Goal: Task Accomplishment & Management: Manage account settings

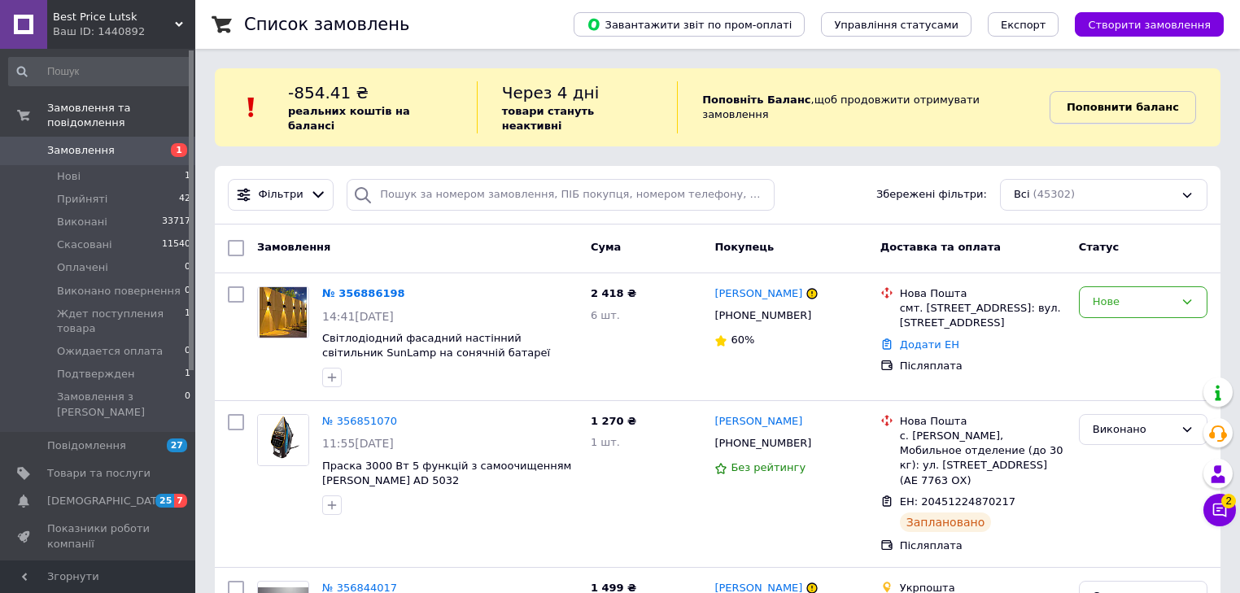
click at [1108, 101] on b "Поповнити баланс" at bounding box center [1123, 107] width 112 height 12
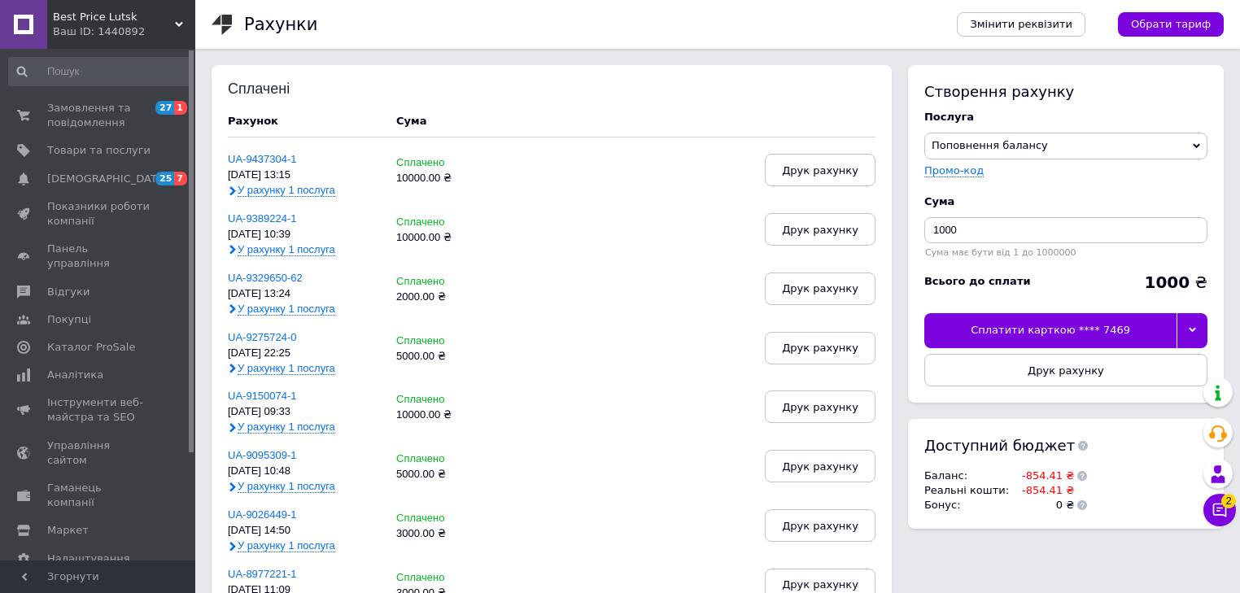
click at [1192, 329] on icon at bounding box center [1192, 329] width 7 height 7
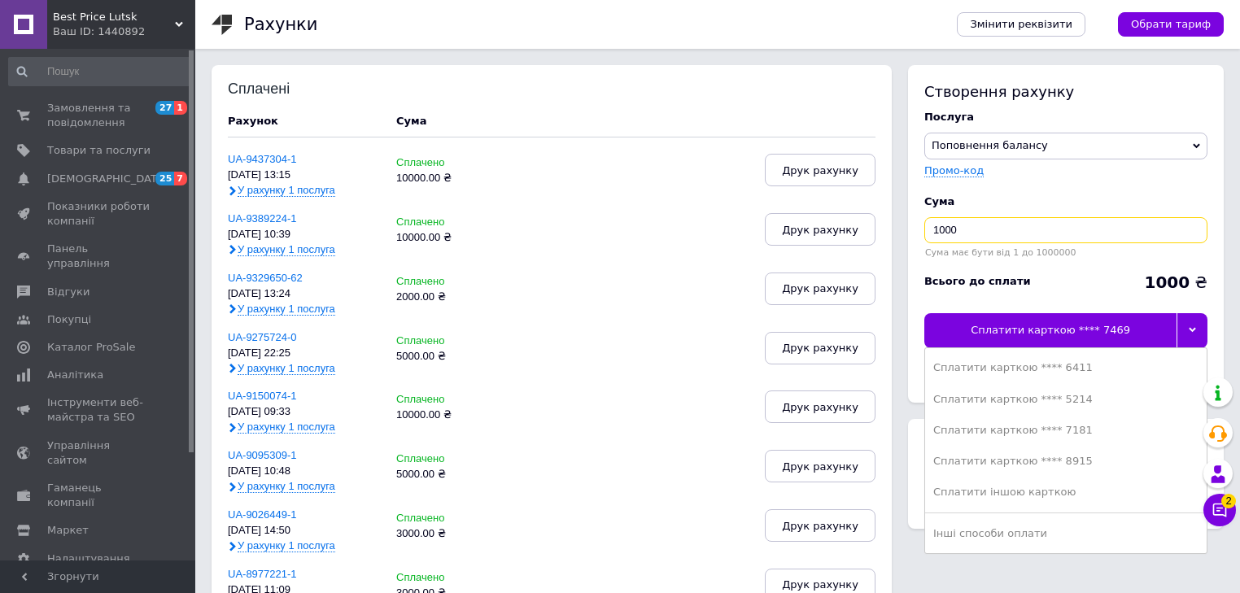
click at [939, 229] on input "1000" at bounding box center [1065, 230] width 283 height 26
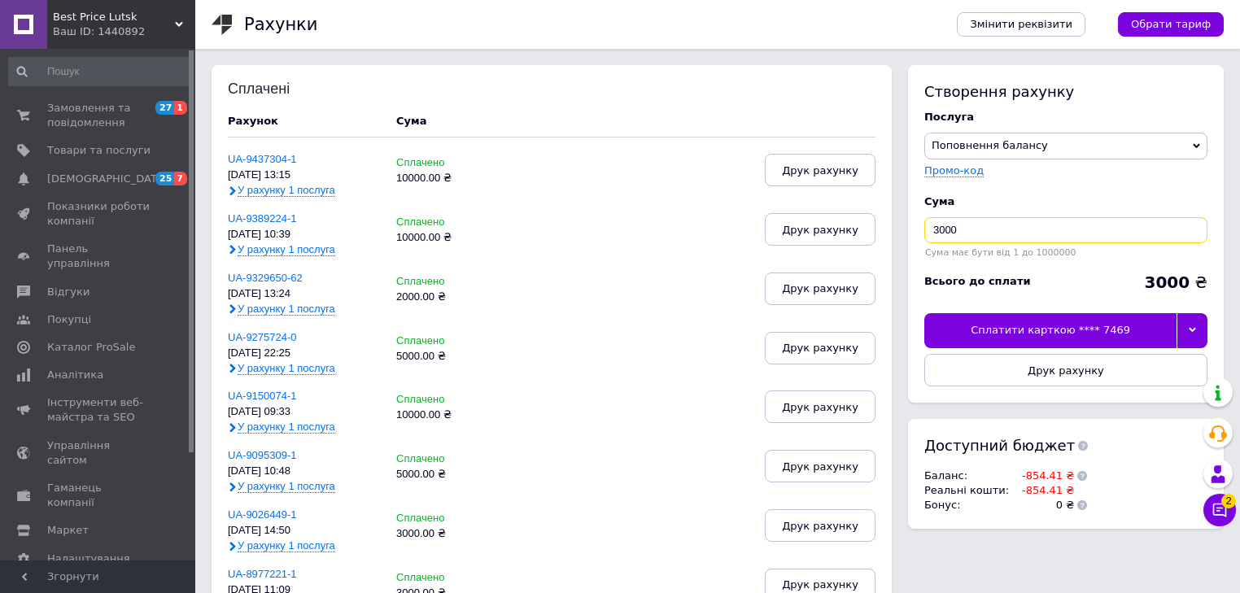
type input "3000"
click at [1199, 324] on div at bounding box center [1191, 330] width 31 height 34
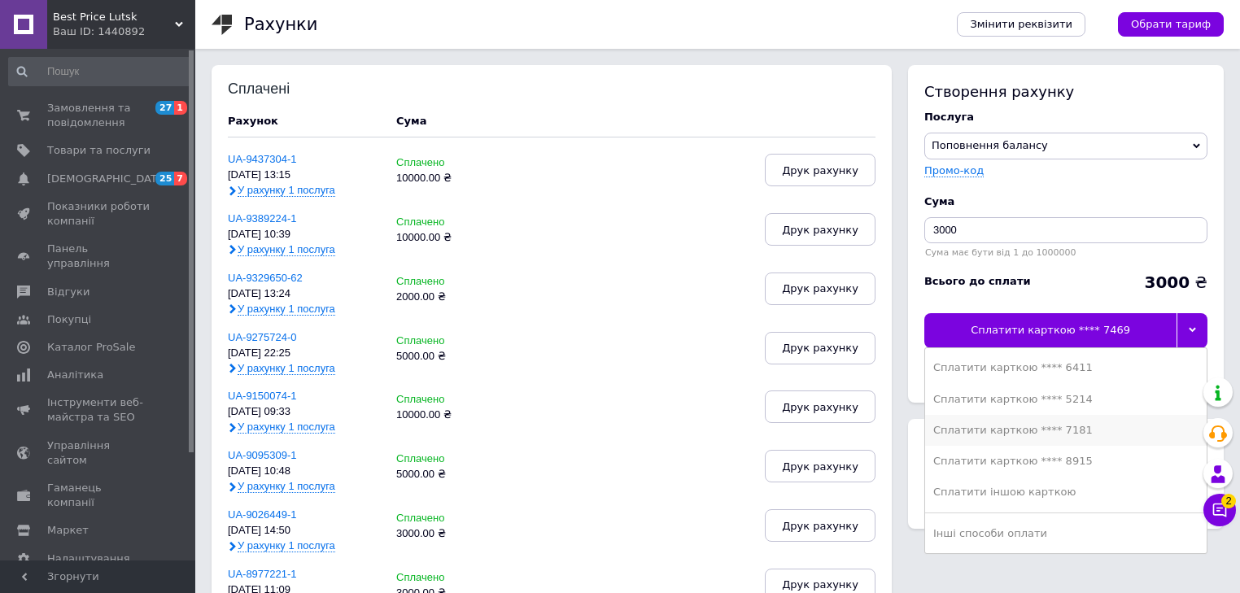
click at [1040, 434] on div "Сплатити карткою **** 7181" at bounding box center [1065, 430] width 265 height 15
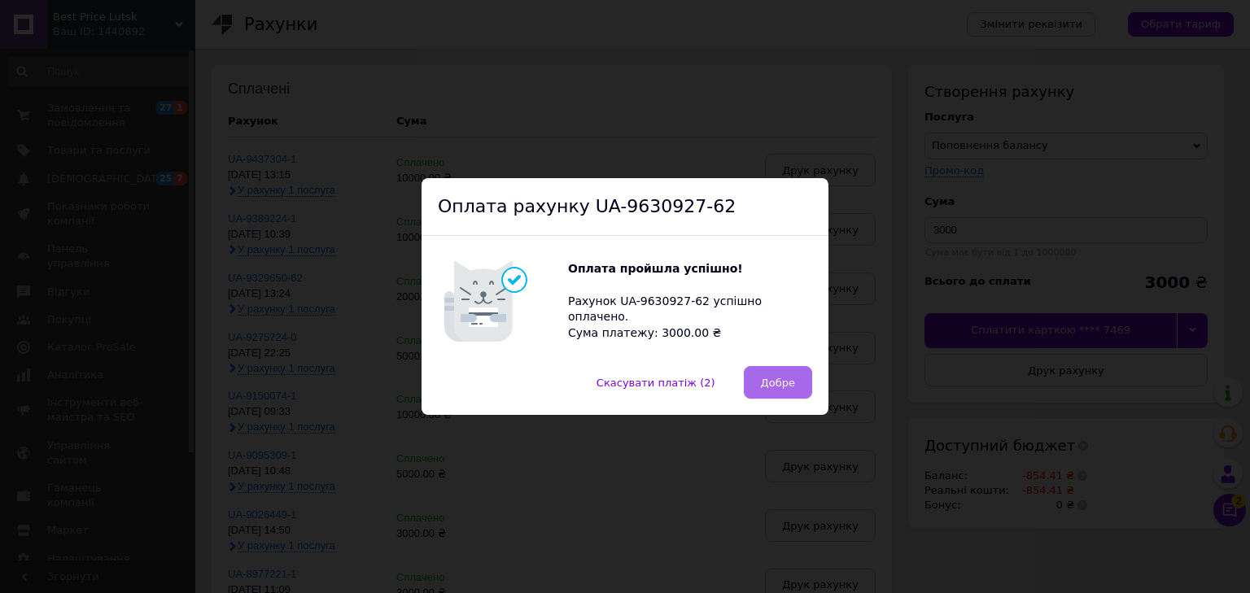
click at [788, 386] on span "Добре" at bounding box center [778, 383] width 34 height 12
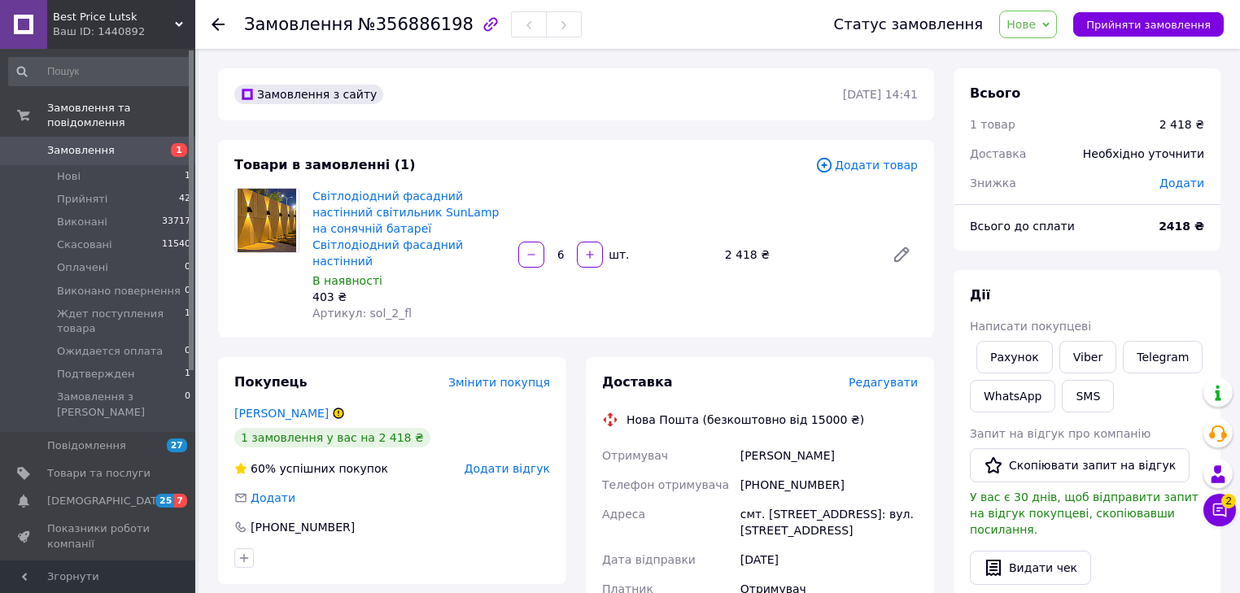
click at [321, 460] on div "60% успішних покупок" at bounding box center [311, 468] width 154 height 16
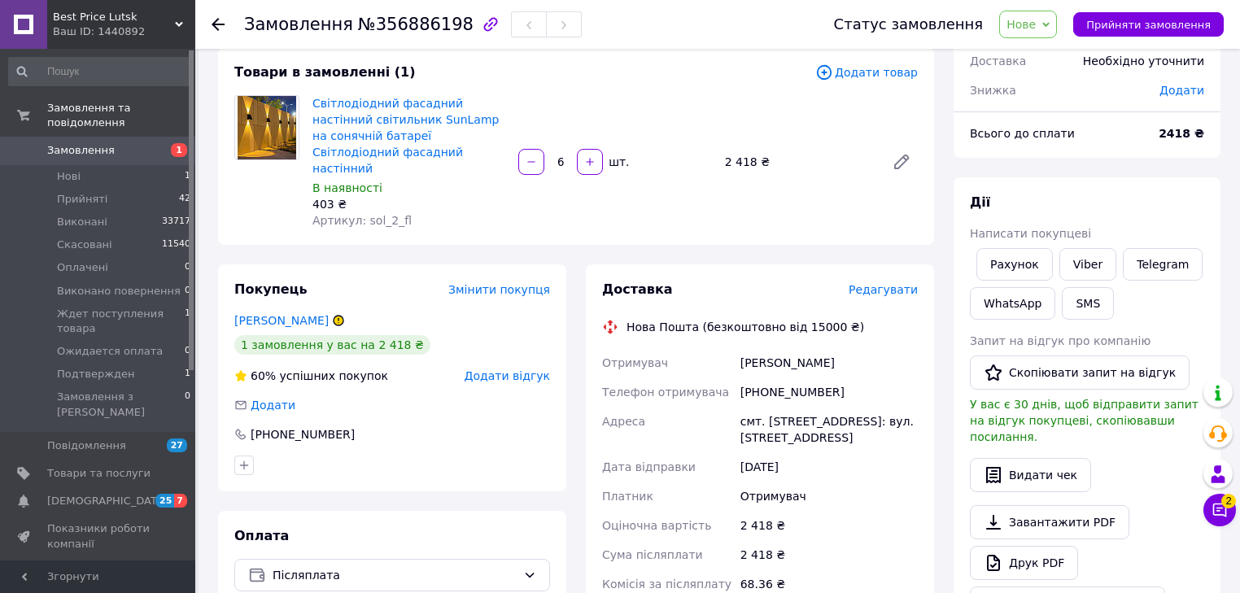
scroll to position [195, 0]
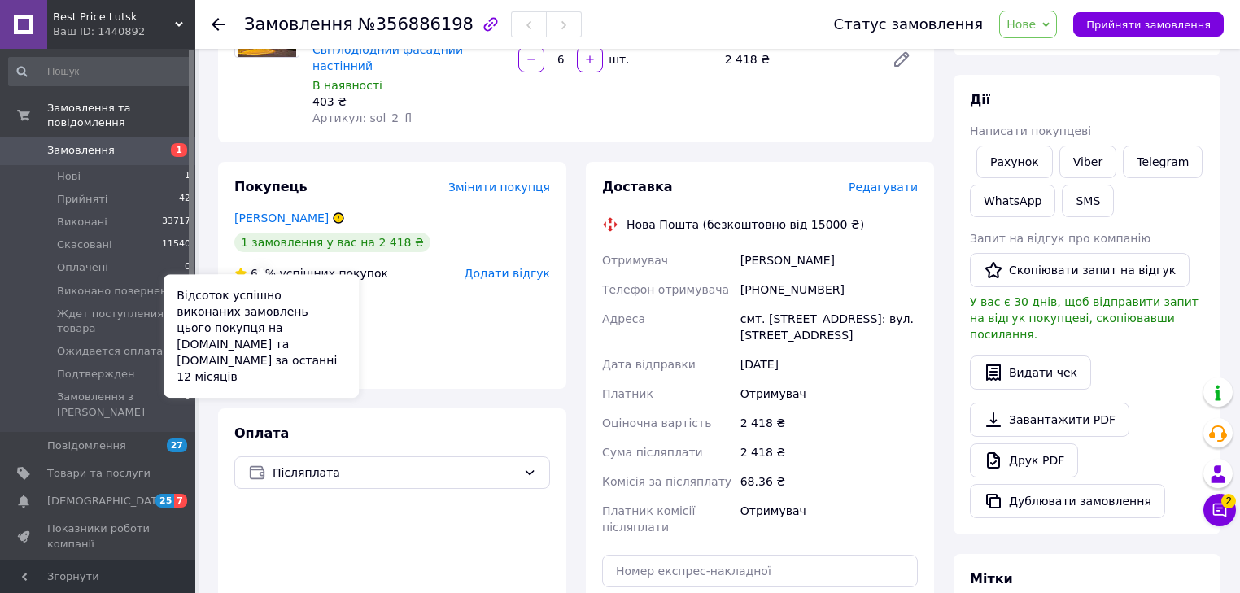
click at [257, 312] on div "Відсоток успішно виконаних замовлень цього покупця на [DOMAIN_NAME] та [DOMAIN_…" at bounding box center [261, 336] width 195 height 124
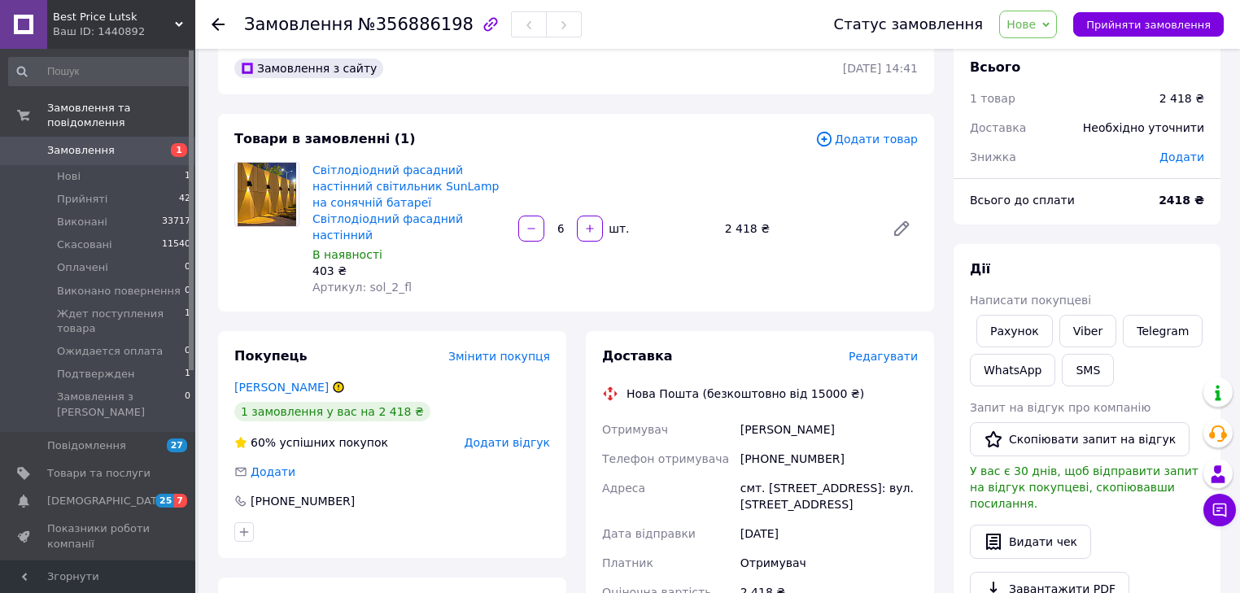
scroll to position [0, 0]
